Goal: Information Seeking & Learning: Find specific fact

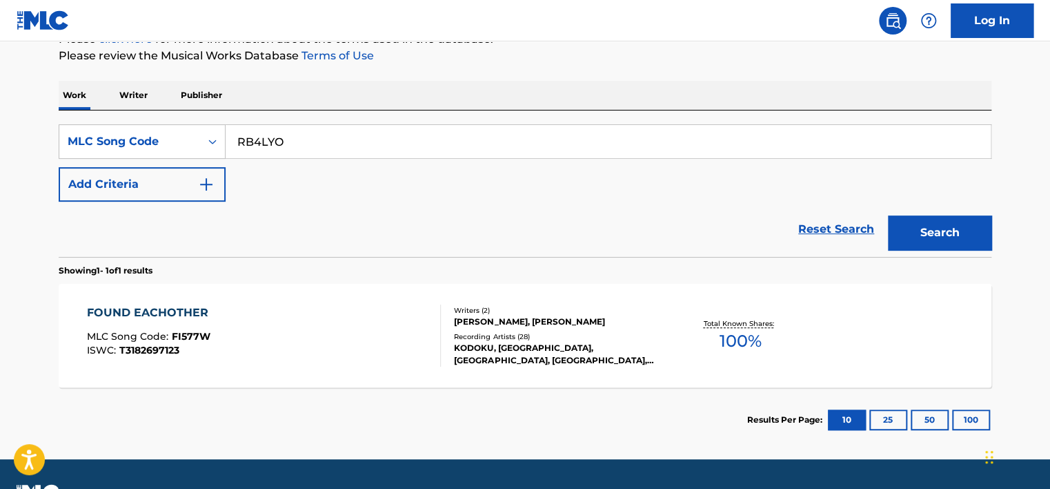
type input "RB4LYO"
click at [985, 223] on button "Search" at bounding box center [940, 232] width 104 height 35
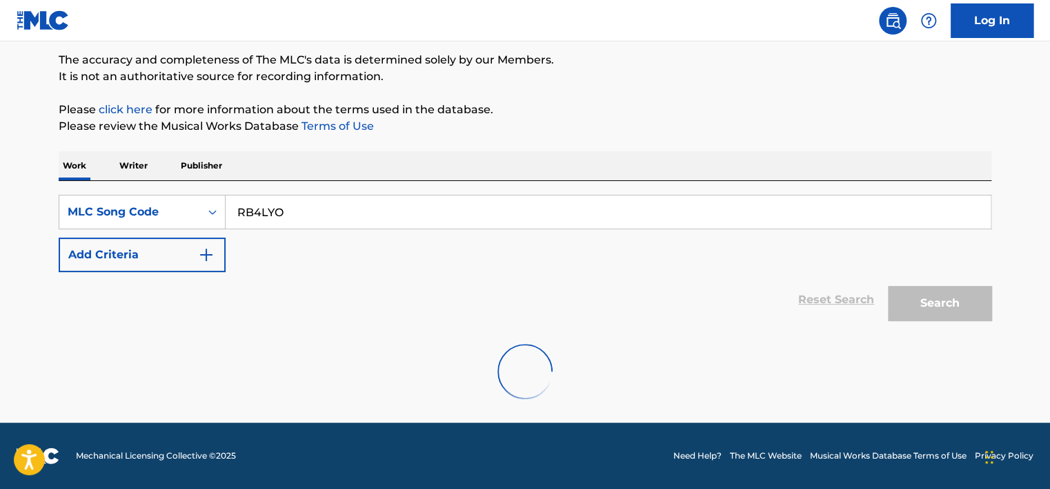
scroll to position [183, 0]
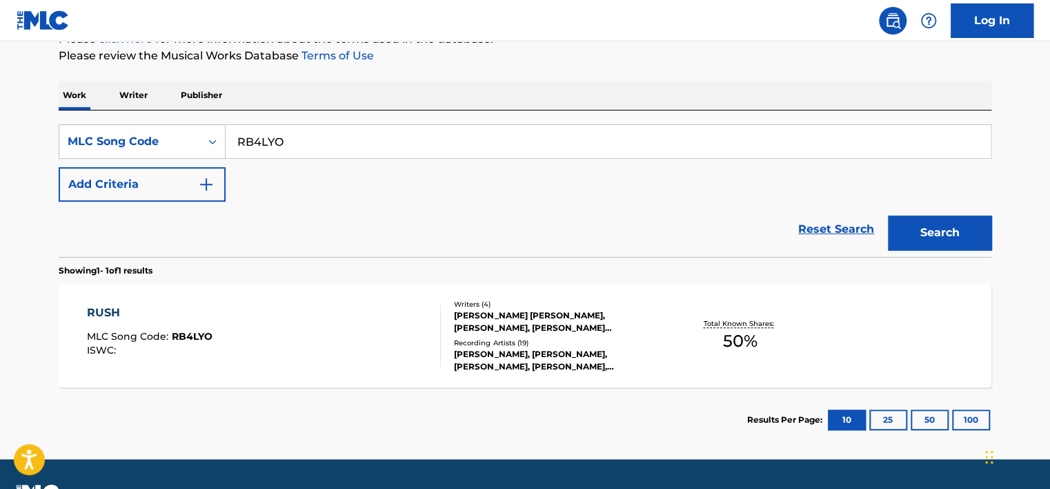
click at [342, 327] on div "RUSH MLC Song Code : RB4LYO ISWC :" at bounding box center [264, 335] width 355 height 62
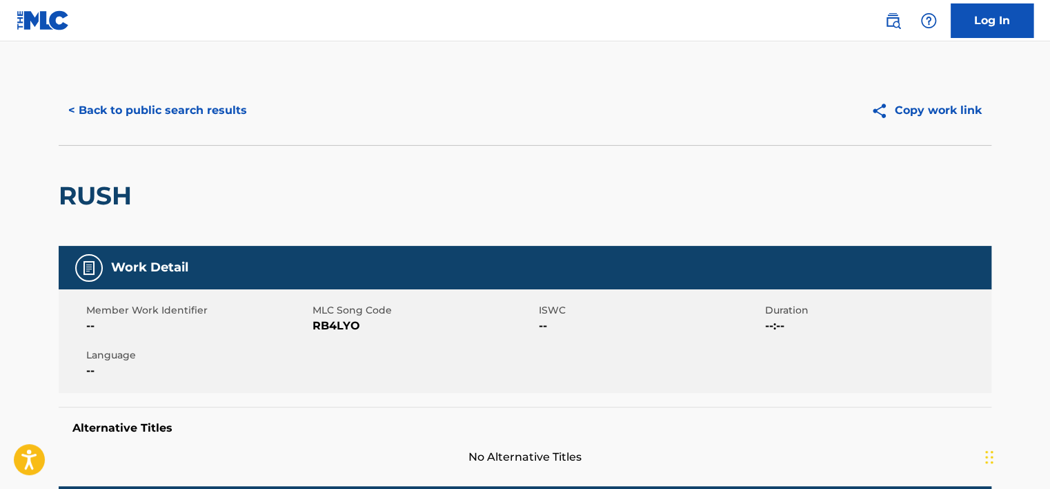
click at [173, 99] on button "< Back to public search results" at bounding box center [158, 110] width 198 height 35
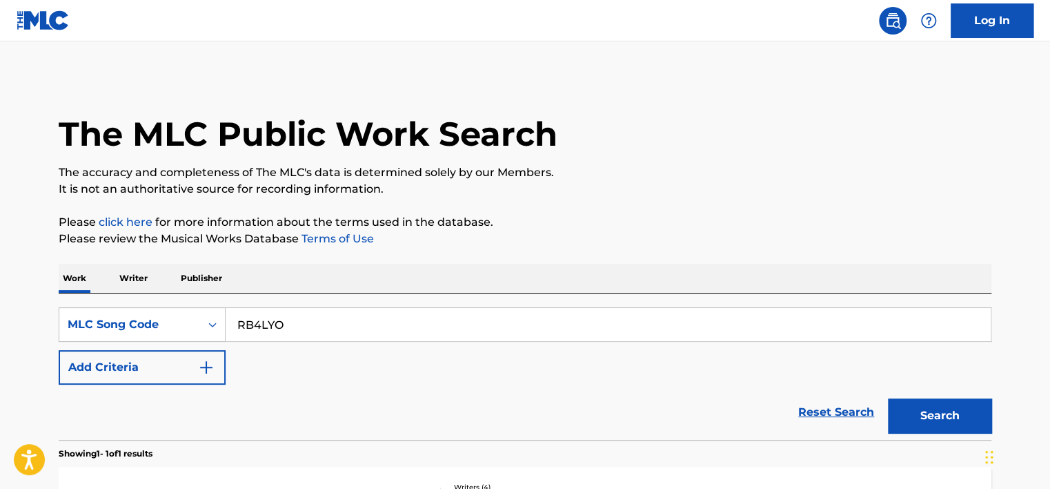
scroll to position [183, 0]
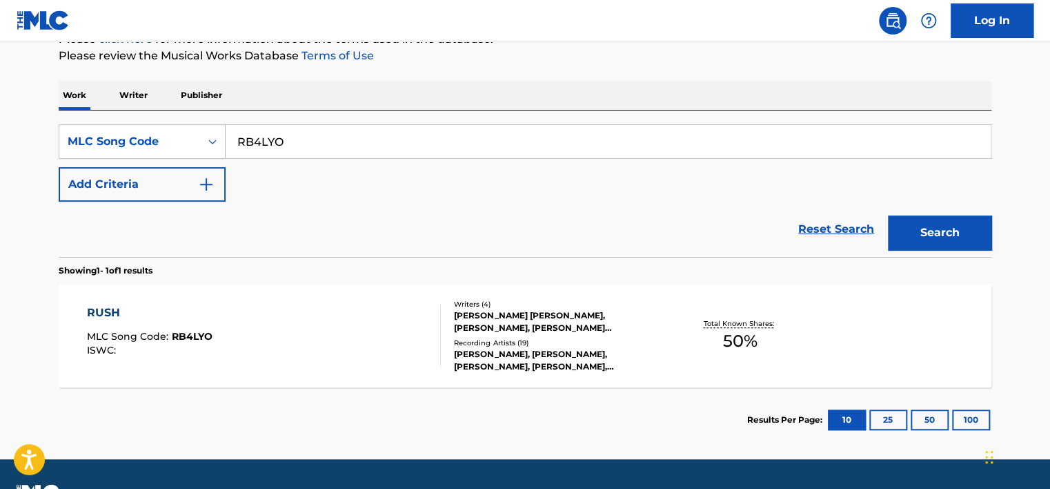
click at [263, 139] on input "RB4LYO" at bounding box center [608, 141] width 765 height 33
paste input "TW59RN"
type input "TW59RN"
click at [963, 242] on button "Search" at bounding box center [940, 232] width 104 height 35
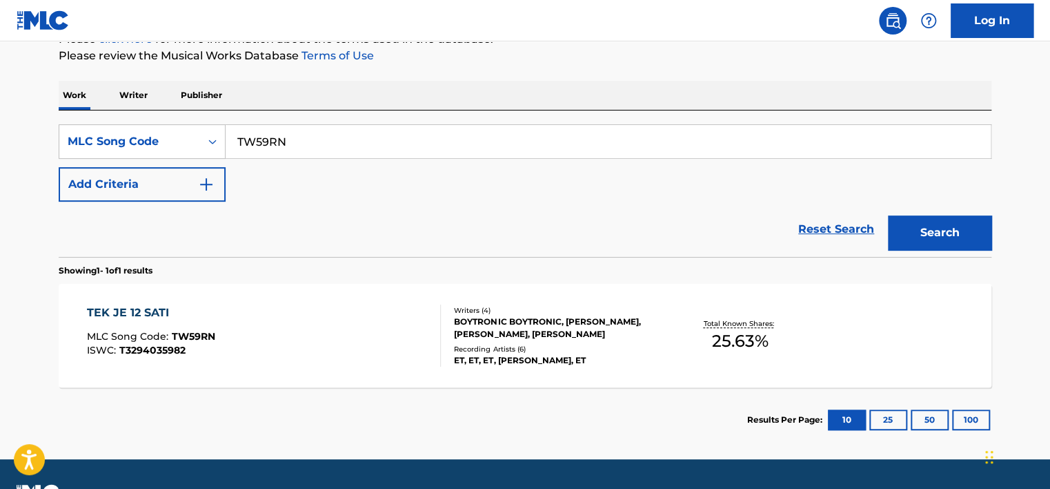
click at [237, 335] on div "TEK JE 12 SATI MLC Song Code : TW59RN ISWC : T3294035982" at bounding box center [264, 335] width 355 height 62
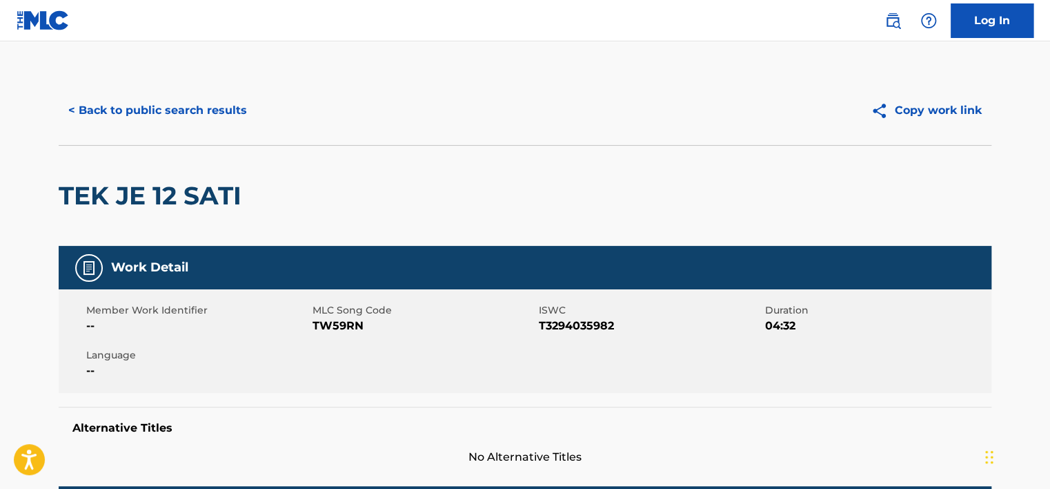
click at [190, 115] on button "< Back to public search results" at bounding box center [158, 110] width 198 height 35
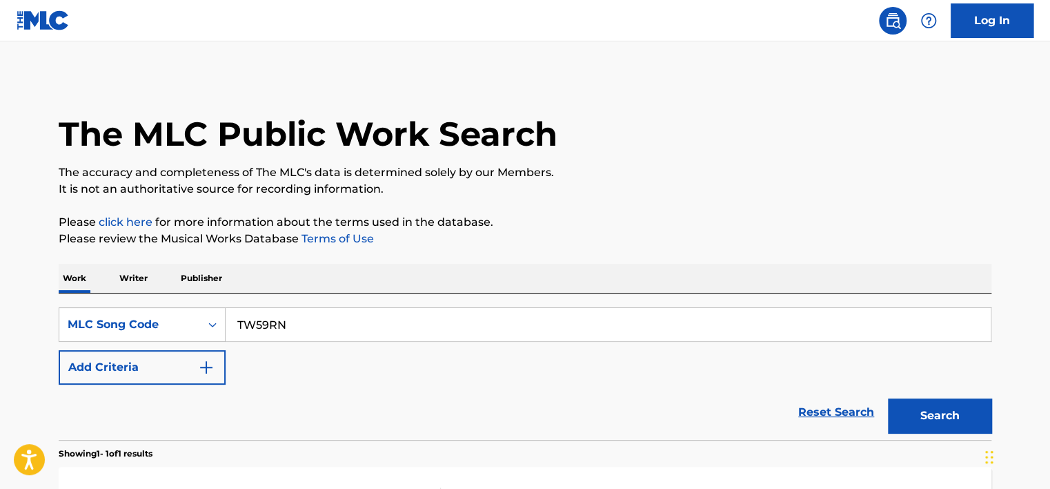
scroll to position [183, 0]
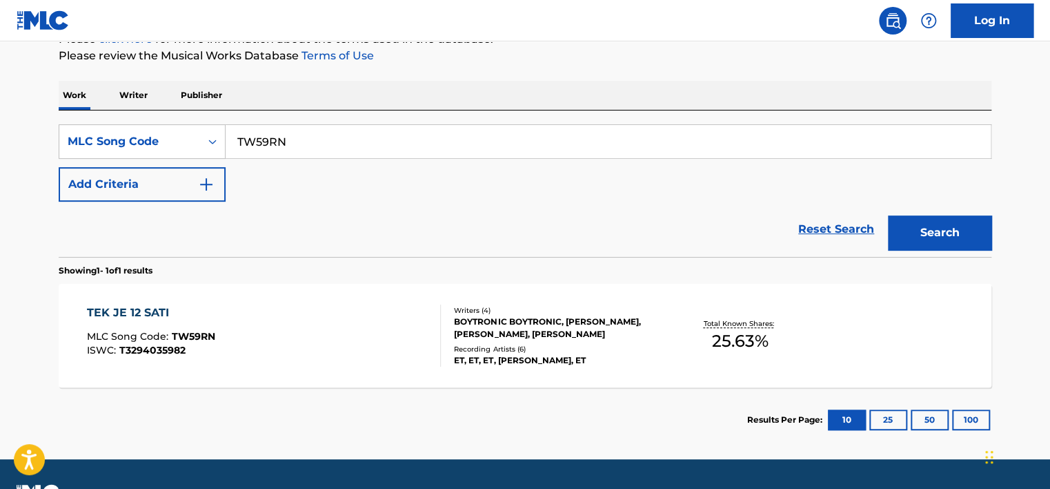
click at [295, 140] on input "TW59RN" at bounding box center [608, 141] width 765 height 33
paste input "A80302"
type input "A80302"
click at [896, 226] on button "Search" at bounding box center [940, 232] width 104 height 35
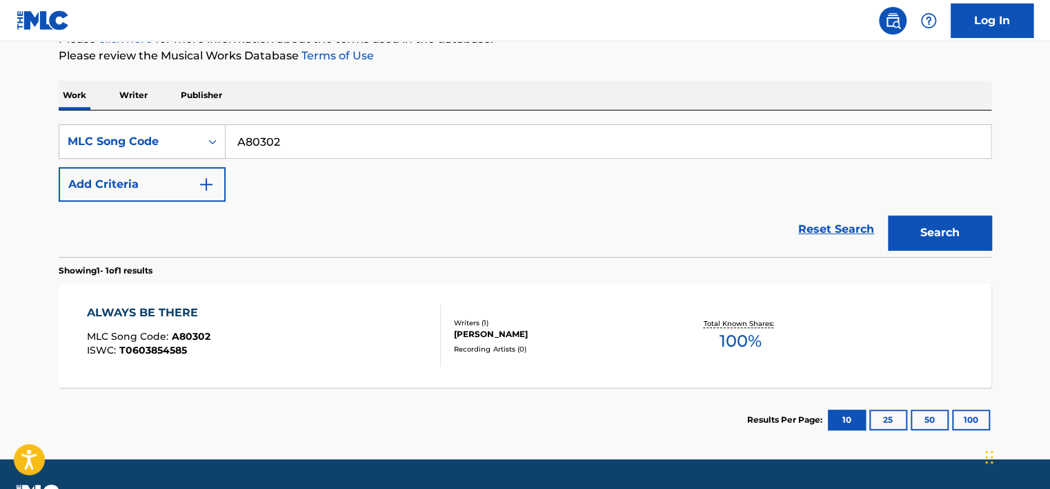
click at [422, 331] on div "ALWAYS BE THERE MLC Song Code : A80302 ISWC : T0603854585" at bounding box center [264, 335] width 355 height 62
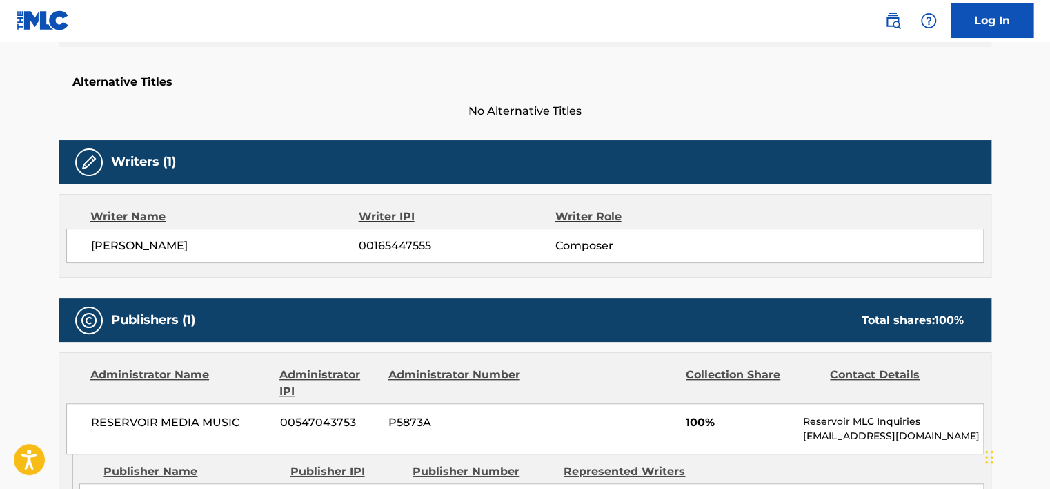
scroll to position [345, 0]
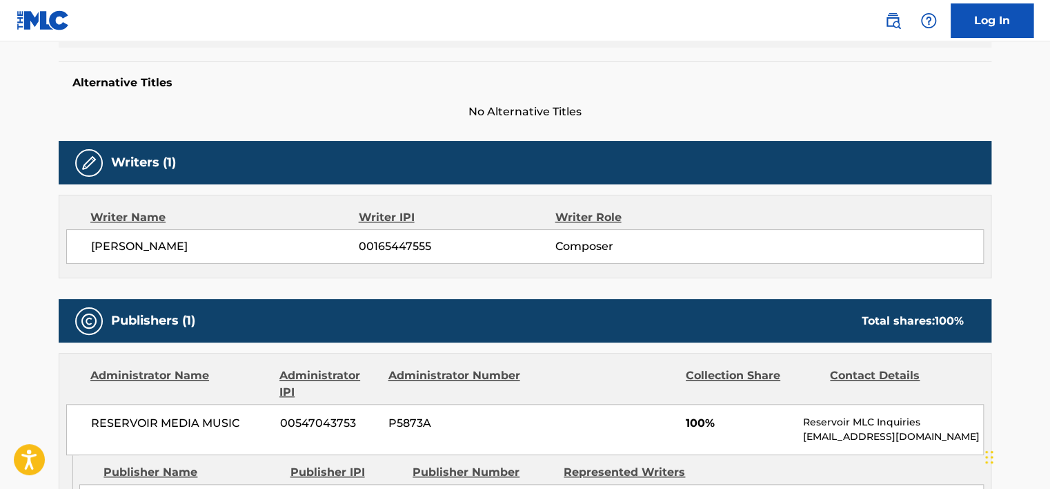
click at [232, 244] on span "[PERSON_NAME]" at bounding box center [225, 246] width 268 height 17
copy span "[PERSON_NAME]"
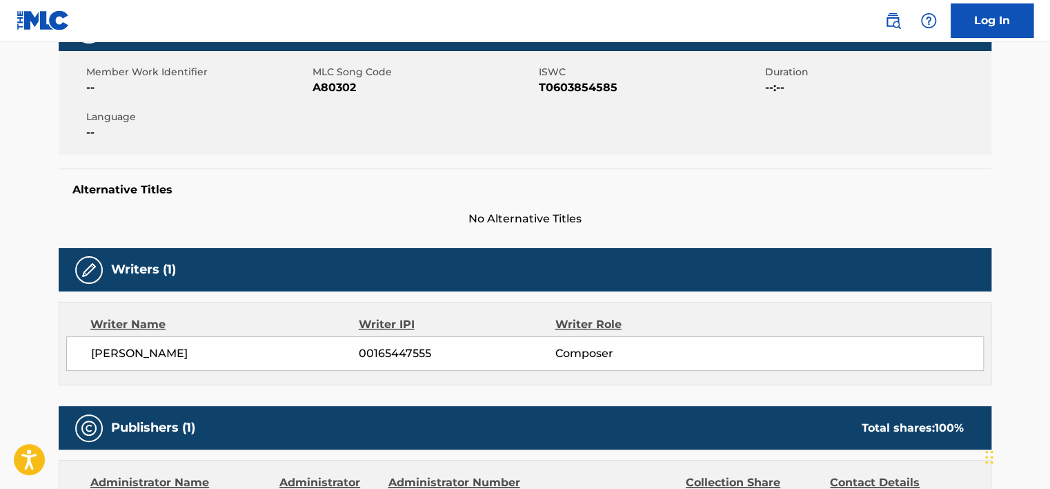
scroll to position [0, 0]
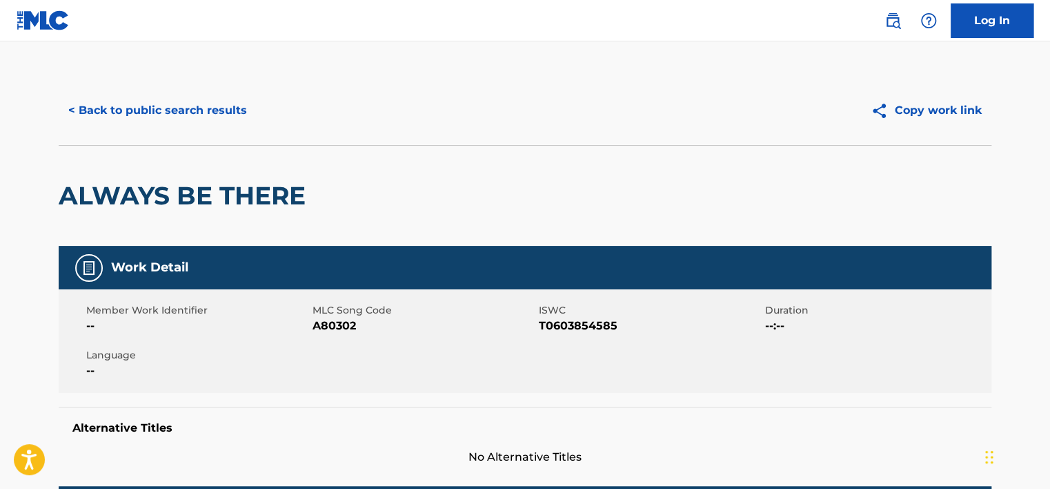
click at [179, 124] on button "< Back to public search results" at bounding box center [158, 110] width 198 height 35
